Goal: Use online tool/utility: Utilize a website feature to perform a specific function

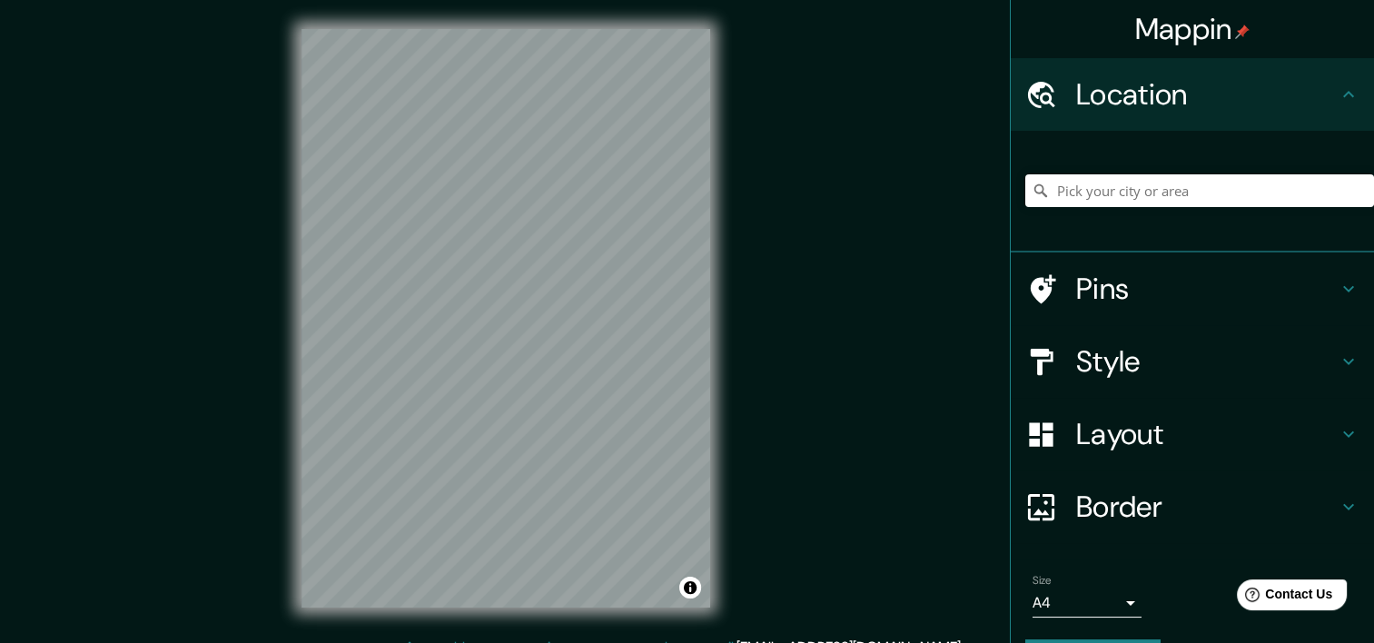
click at [537, 642] on html "Mappin Location Pins Style Layout Border Choose a border. Hint : you can make l…" at bounding box center [687, 321] width 1374 height 643
click at [599, 642] on html "Mappin Location Pins Style Layout Border Choose a border. Hint : you can make l…" at bounding box center [687, 321] width 1374 height 643
click at [664, 29] on div at bounding box center [505, 29] width 409 height 0
click at [664, 177] on div at bounding box center [670, 170] width 15 height 15
click at [882, 290] on div "Mappin Location Pins Style Layout Border Choose a border. Hint : you can make l…" at bounding box center [687, 332] width 1374 height 665
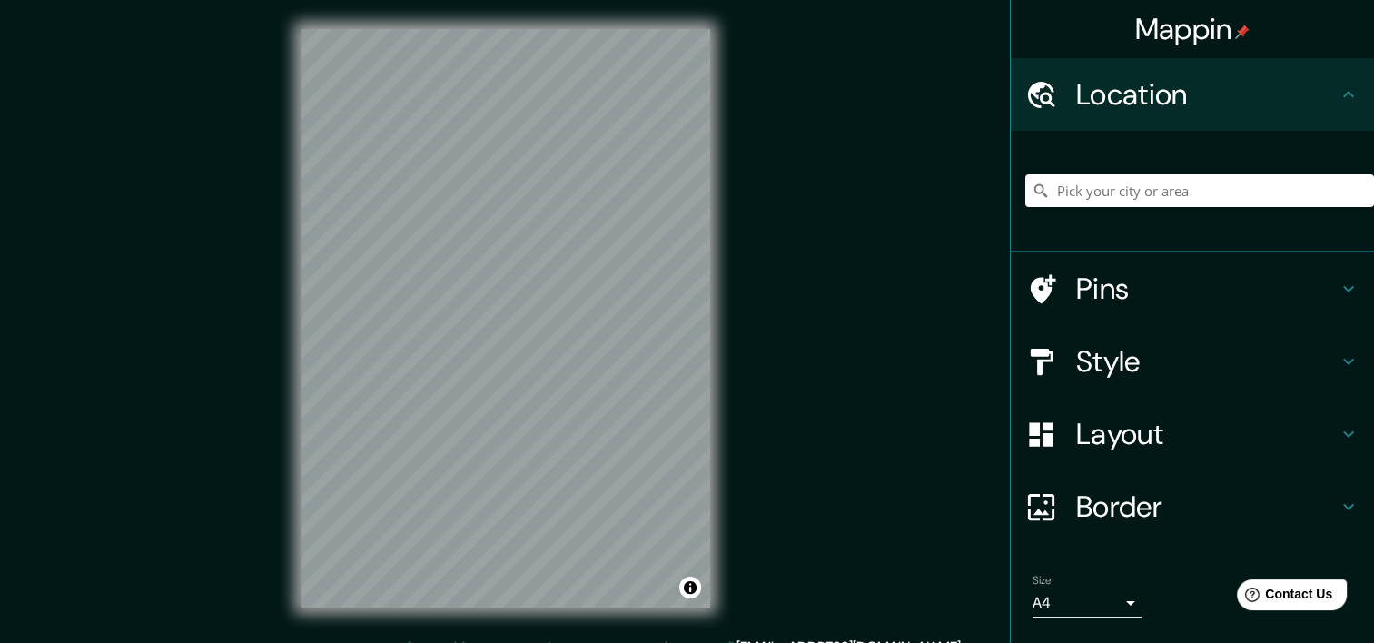
click at [748, 326] on div "Mappin Location Pins Style Layout Border Choose a border. Hint : you can make l…" at bounding box center [687, 332] width 1374 height 665
click at [761, 581] on div "Mappin Location Pins Style Layout Border Choose a border. Hint : you can make l…" at bounding box center [687, 332] width 1374 height 665
click at [785, 392] on div "Mappin Location Pins Style Layout Border Choose a border. Hint : you can make l…" at bounding box center [687, 332] width 1374 height 665
click at [823, 356] on div "Mappin Location Pins Style Layout Border Choose a border. Hint : you can make l…" at bounding box center [687, 332] width 1374 height 665
click at [858, 340] on div "Mappin Location Pins Style Layout Border Choose a border. Hint : you can make l…" at bounding box center [687, 332] width 1374 height 665
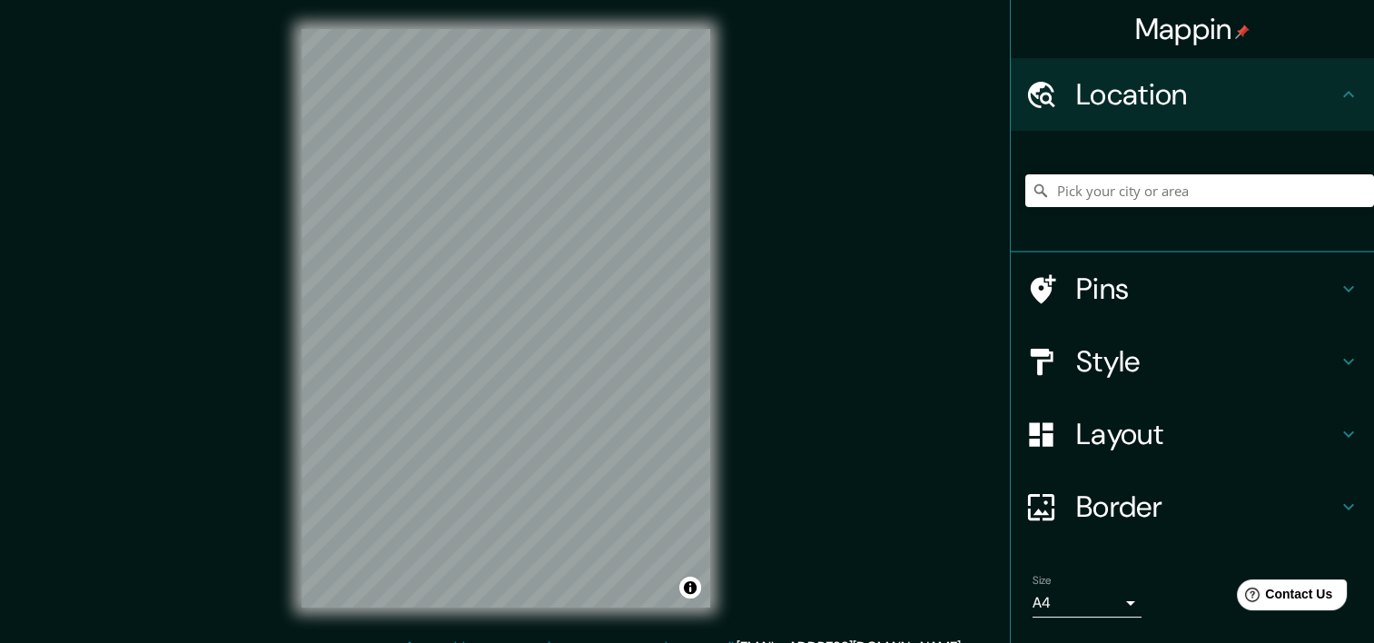
click at [825, 316] on div "Mappin Location Pins Style Layout Border Choose a border. Hint : you can make l…" at bounding box center [687, 332] width 1374 height 665
click at [787, 229] on div "Mappin Location Pins Style Layout Border Choose a border. Hint : you can make l…" at bounding box center [687, 332] width 1374 height 665
click at [787, 167] on div "Mappin Location Pins Style Layout Border Choose a border. Hint : you can make l…" at bounding box center [687, 332] width 1374 height 665
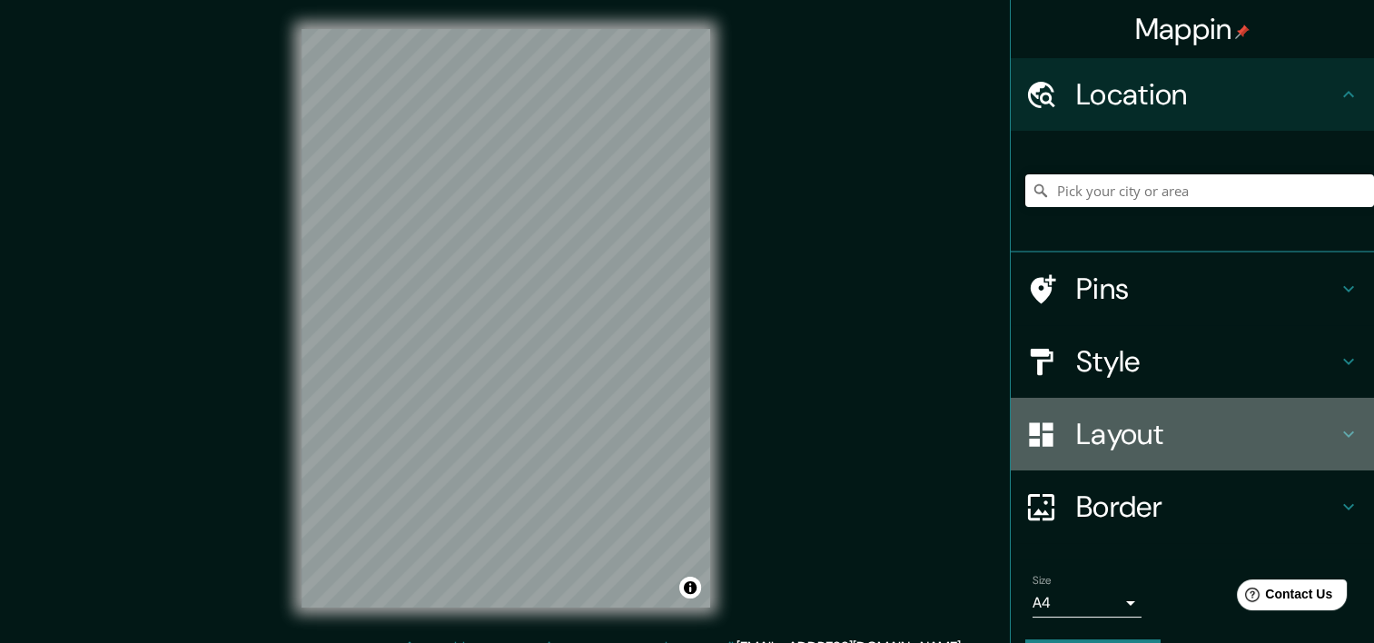
click at [1030, 428] on icon at bounding box center [1041, 434] width 24 height 24
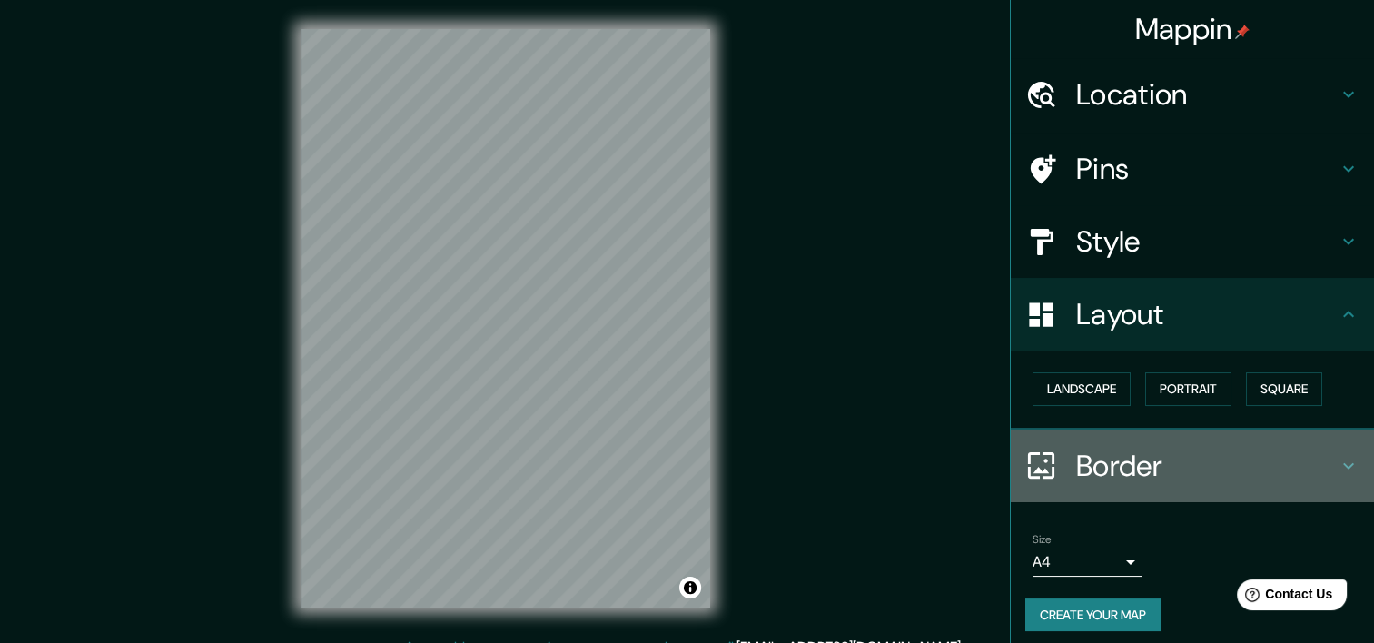
click at [1025, 459] on icon at bounding box center [1041, 465] width 32 height 32
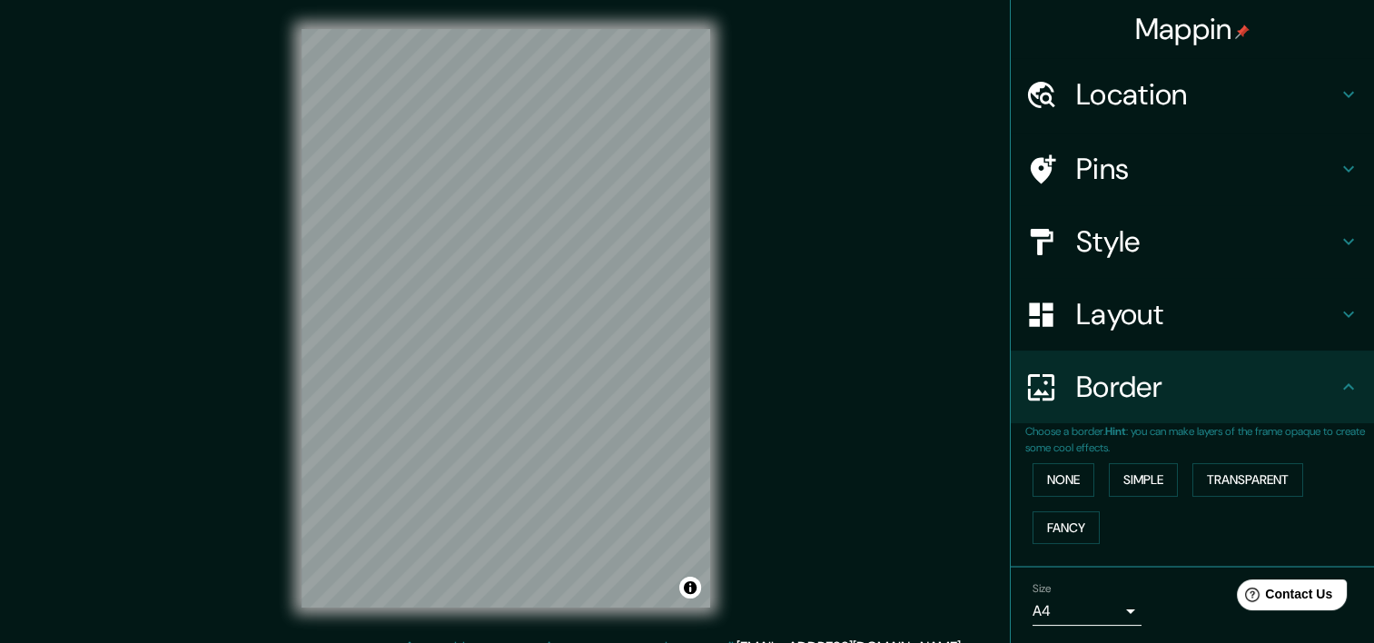
click at [1024, 219] on div "Style" at bounding box center [1191, 241] width 363 height 73
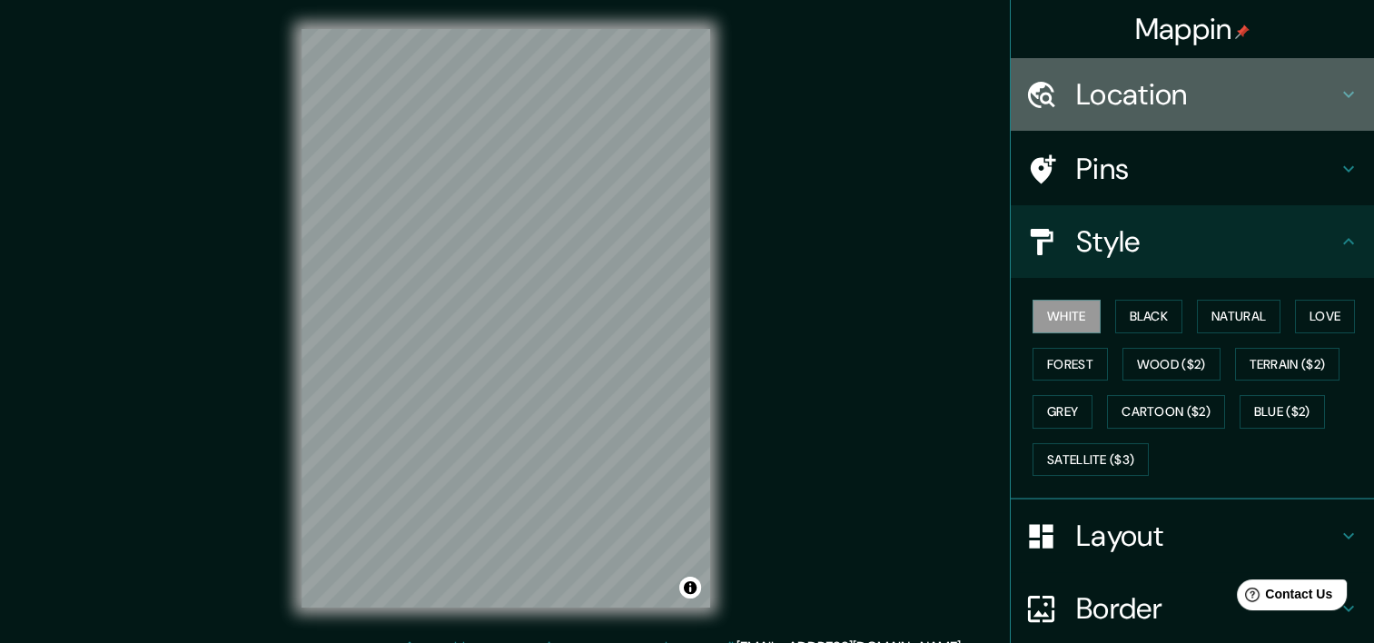
click at [1035, 84] on icon at bounding box center [1041, 95] width 32 height 32
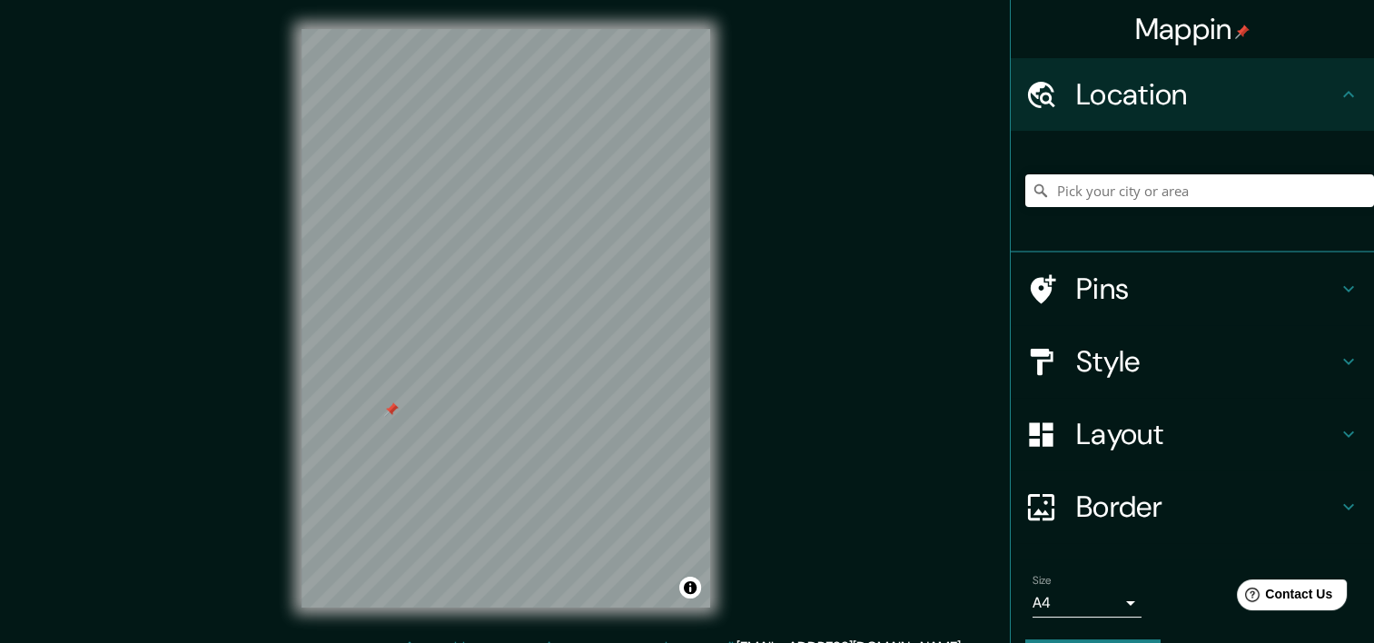
click at [389, 29] on div at bounding box center [505, 29] width 409 height 0
click at [686, 585] on button "Toggle attribution" at bounding box center [690, 588] width 22 height 22
